Goal: Task Accomplishment & Management: Manage account settings

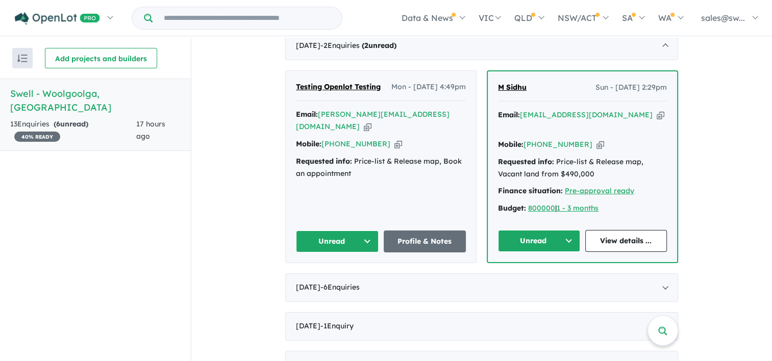
scroll to position [337, 0]
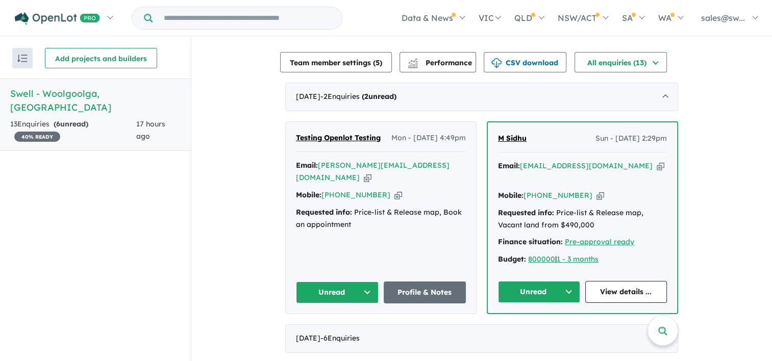
click at [325, 137] on span "Testing Openlot Testing" at bounding box center [338, 137] width 85 height 9
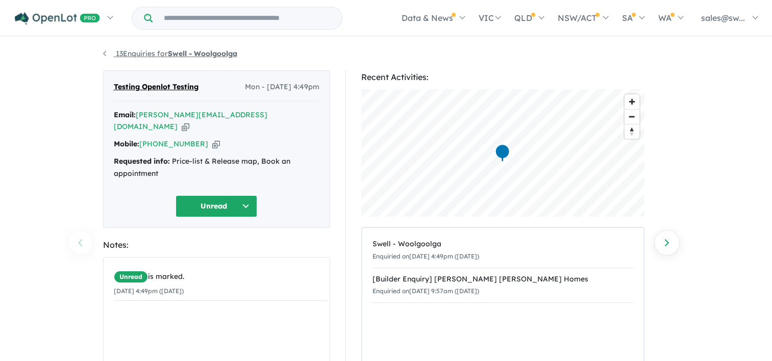
click at [104, 53] on link "13 Enquiries for Swell - Woolgoolga" at bounding box center [170, 53] width 134 height 9
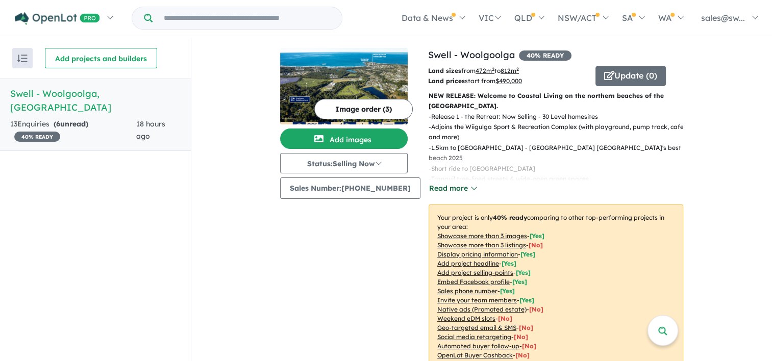
click at [448, 189] on button "Read more" at bounding box center [453, 189] width 48 height 12
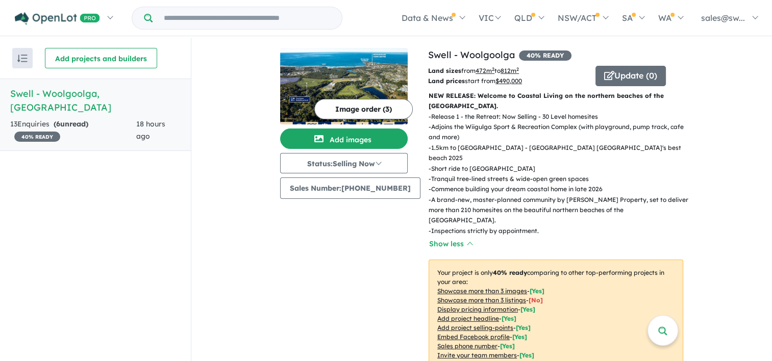
scroll to position [51, 0]
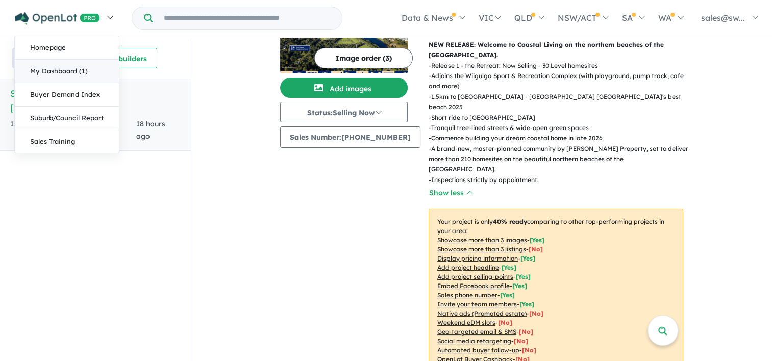
click at [68, 72] on link "My Dashboard (1)" at bounding box center [67, 71] width 104 height 23
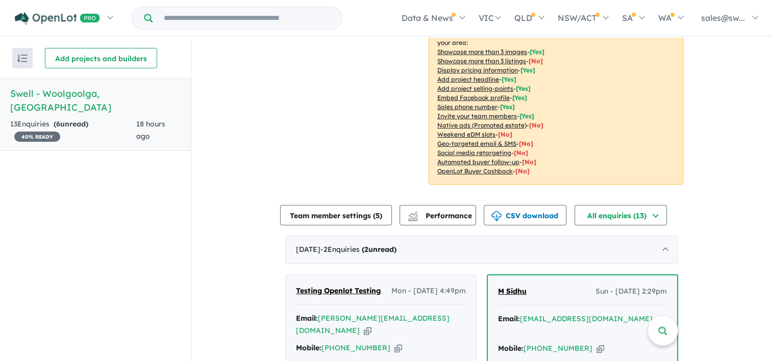
scroll to position [82, 0]
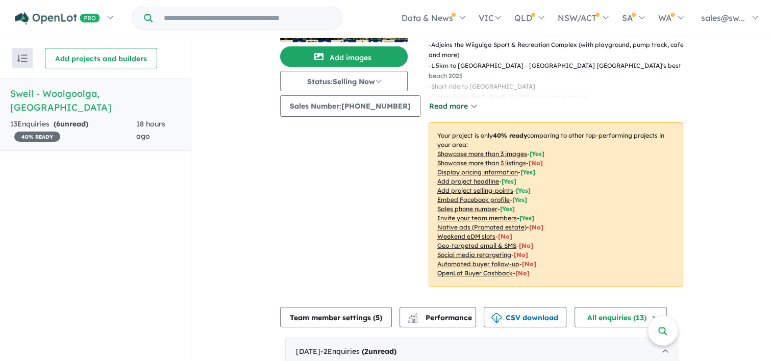
click at [441, 107] on button "Read more" at bounding box center [453, 106] width 48 height 12
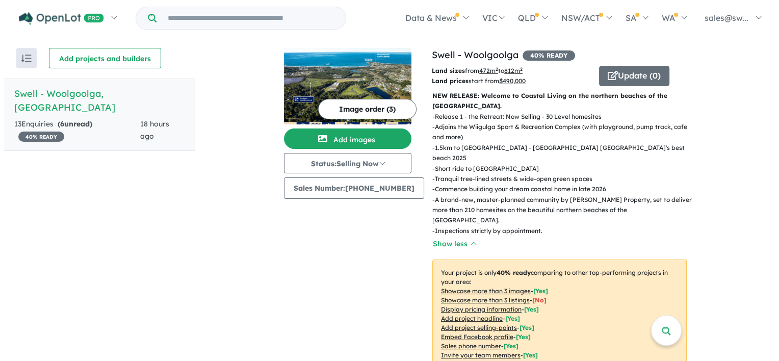
scroll to position [204, 0]
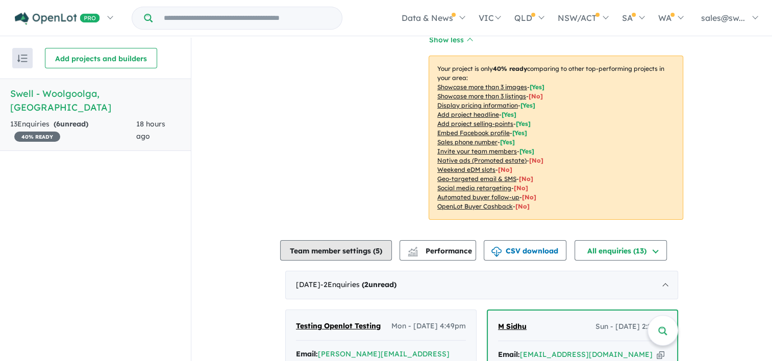
click at [318, 240] on button "Team member settings ( 5 )" at bounding box center [336, 250] width 112 height 20
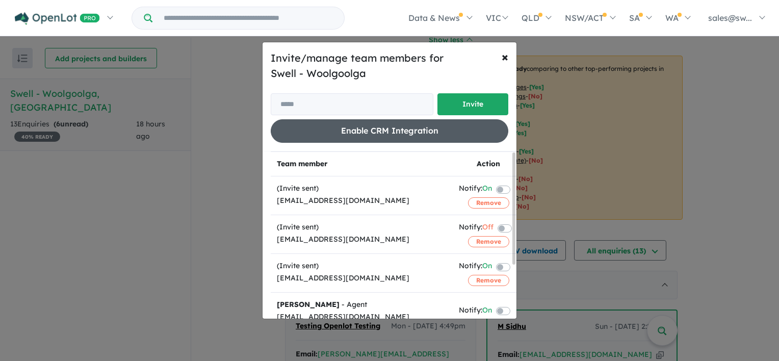
click at [421, 130] on button "Enable CRM Integration" at bounding box center [390, 130] width 238 height 23
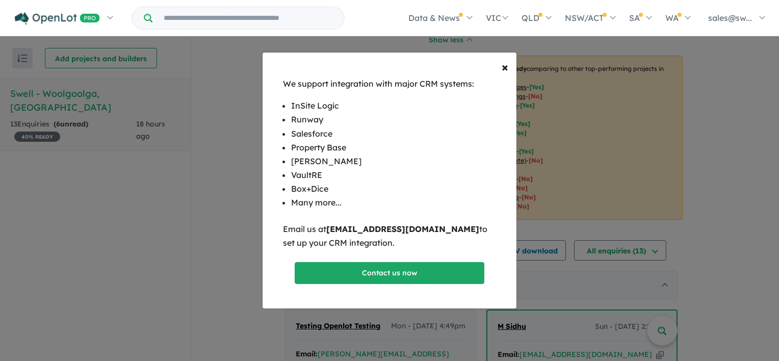
click at [306, 199] on li "Many more..." at bounding box center [389, 203] width 197 height 14
click at [310, 141] on li "Property Base" at bounding box center [389, 148] width 197 height 14
click at [309, 158] on li "REX" at bounding box center [389, 162] width 197 height 14
click at [502, 65] on span "×" at bounding box center [505, 66] width 7 height 15
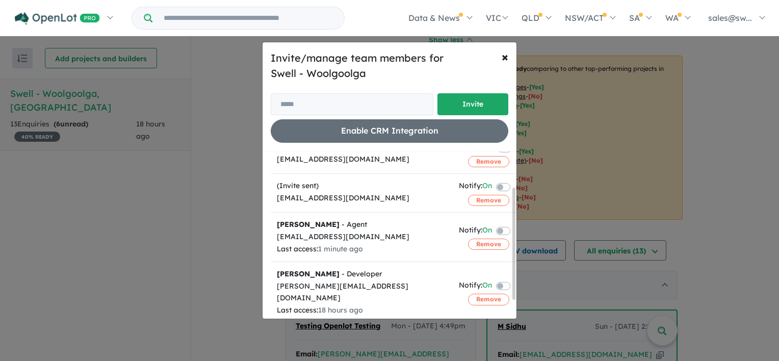
scroll to position [0, 0]
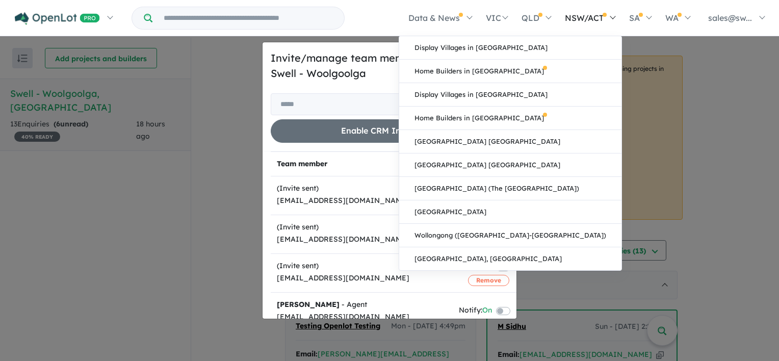
click at [584, 29] on link "NSW/ACT" at bounding box center [590, 18] width 64 height 36
click at [583, 29] on link "NSW/ACT" at bounding box center [590, 18] width 64 height 36
